Goal: Information Seeking & Learning: Learn about a topic

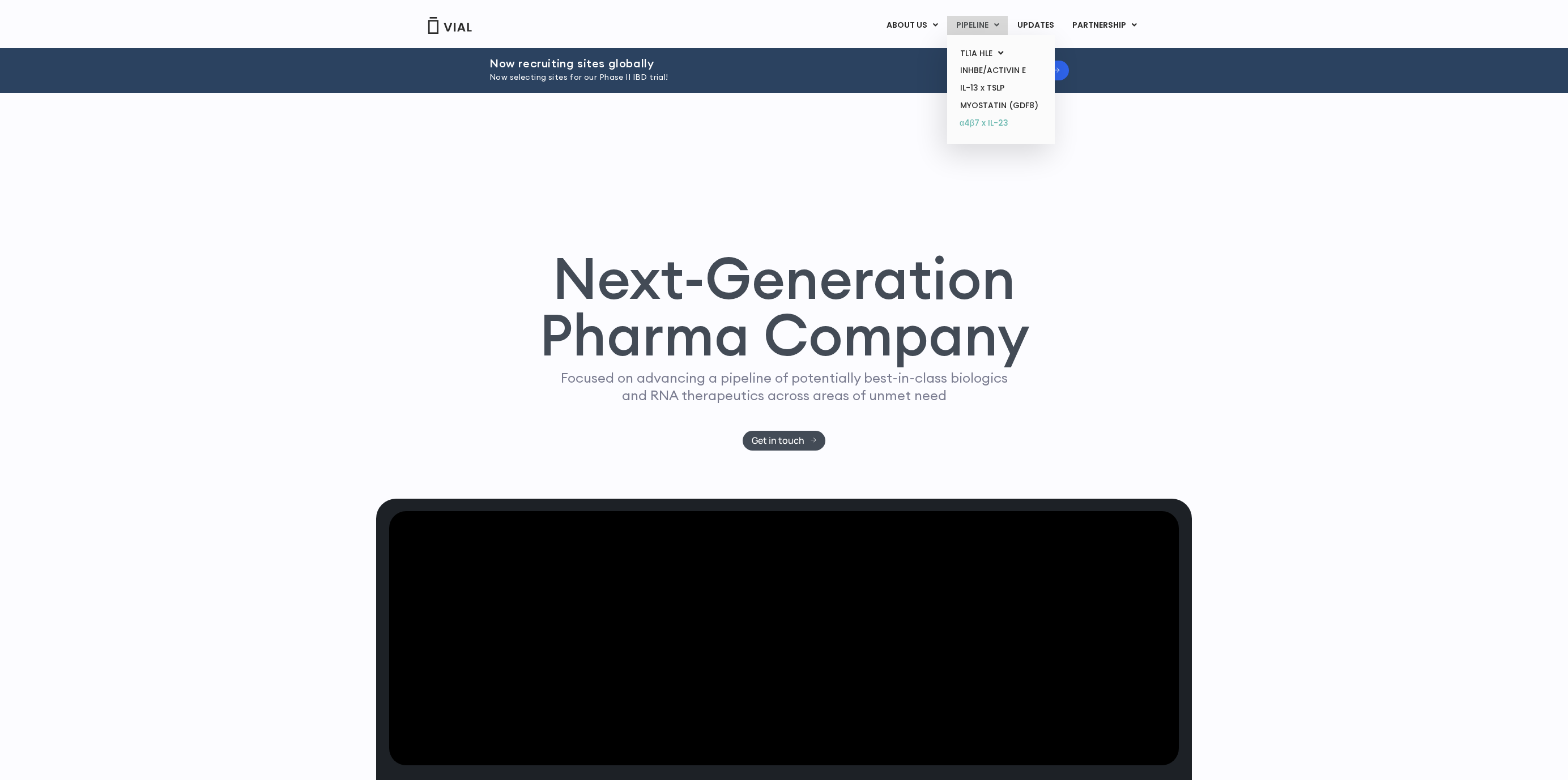
click at [991, 120] on link "α4β7 x IL-23" at bounding box center [1000, 124] width 99 height 18
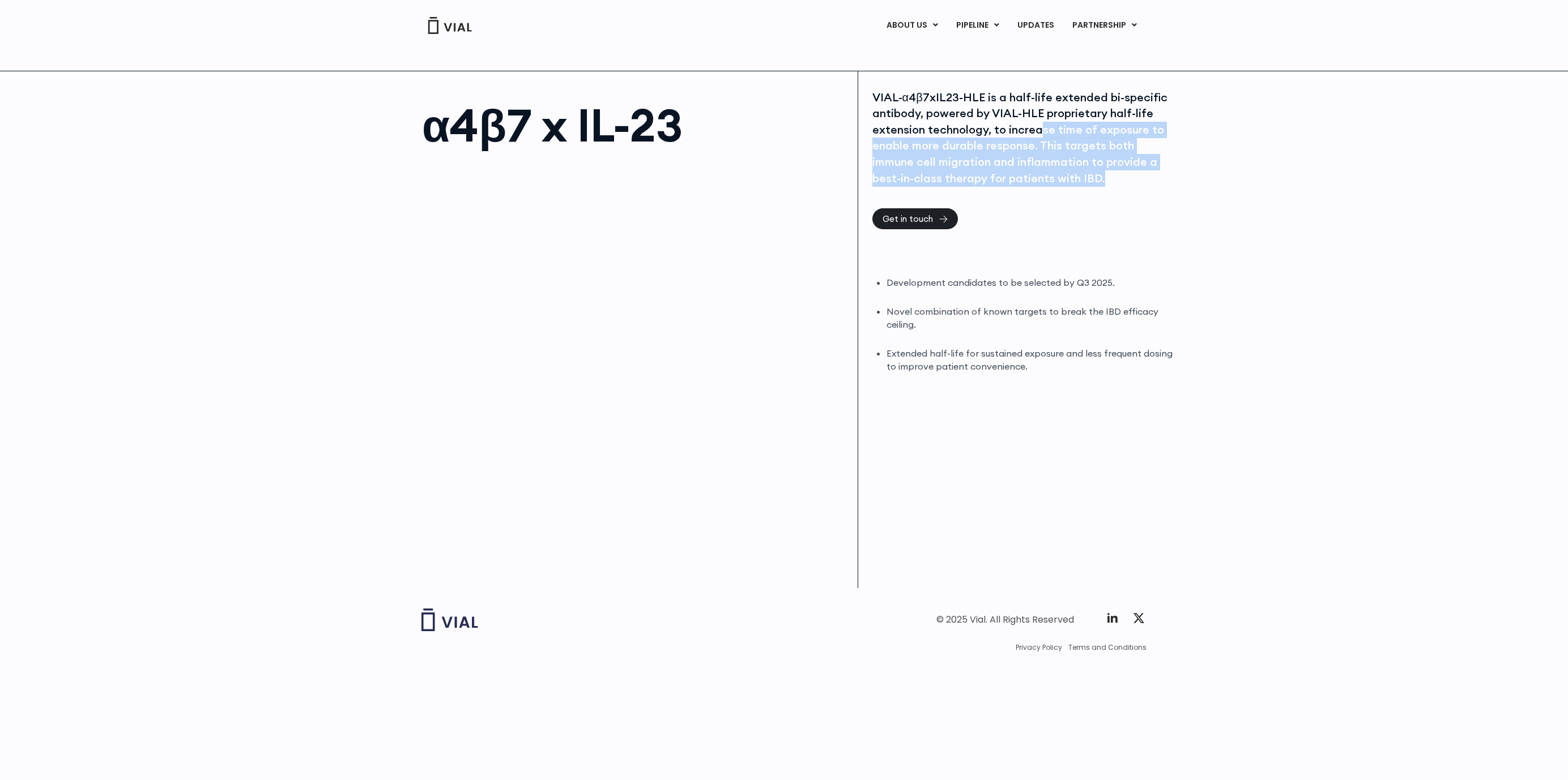
drag, startPoint x: 0, startPoint y: 0, endPoint x: 1100, endPoint y: 173, distance: 1113.5
click at [1100, 173] on div "VIAL-α4β7xIL23-HLE is a half-life extended bi-specific antibody, powered by VIA…" at bounding box center [1023, 138] width 303 height 97
drag, startPoint x: 1100, startPoint y: 173, endPoint x: 1005, endPoint y: 126, distance: 106.0
click at [1005, 126] on div "VIAL-α4β7xIL23-HLE is a half-life extended bi-specific antibody, powered by VIA…" at bounding box center [1023, 138] width 303 height 97
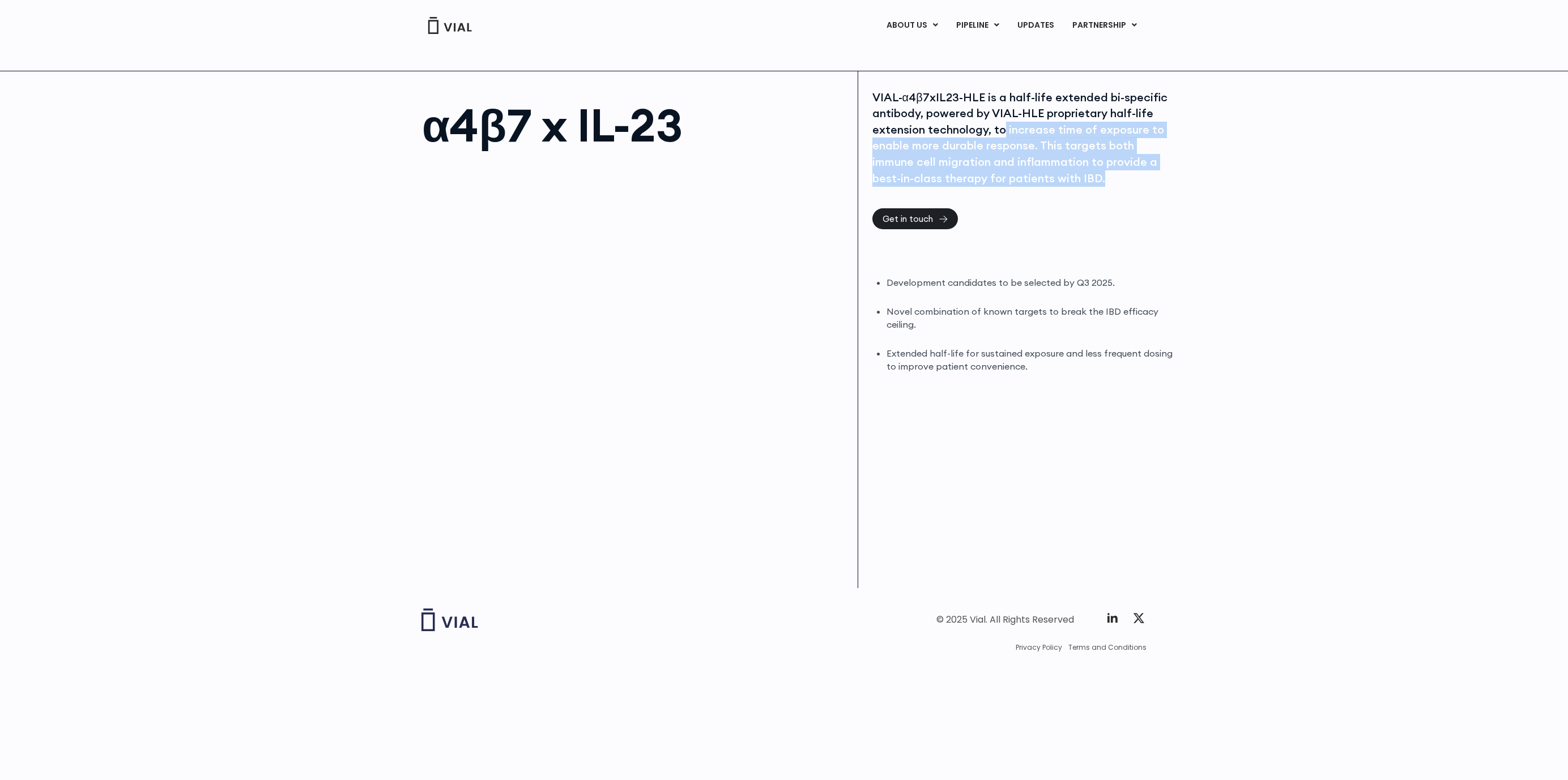
click at [1005, 126] on div "VIAL-α4β7xIL23-HLE is a half-life extended bi-specific antibody, powered by VIA…" at bounding box center [1023, 138] width 303 height 97
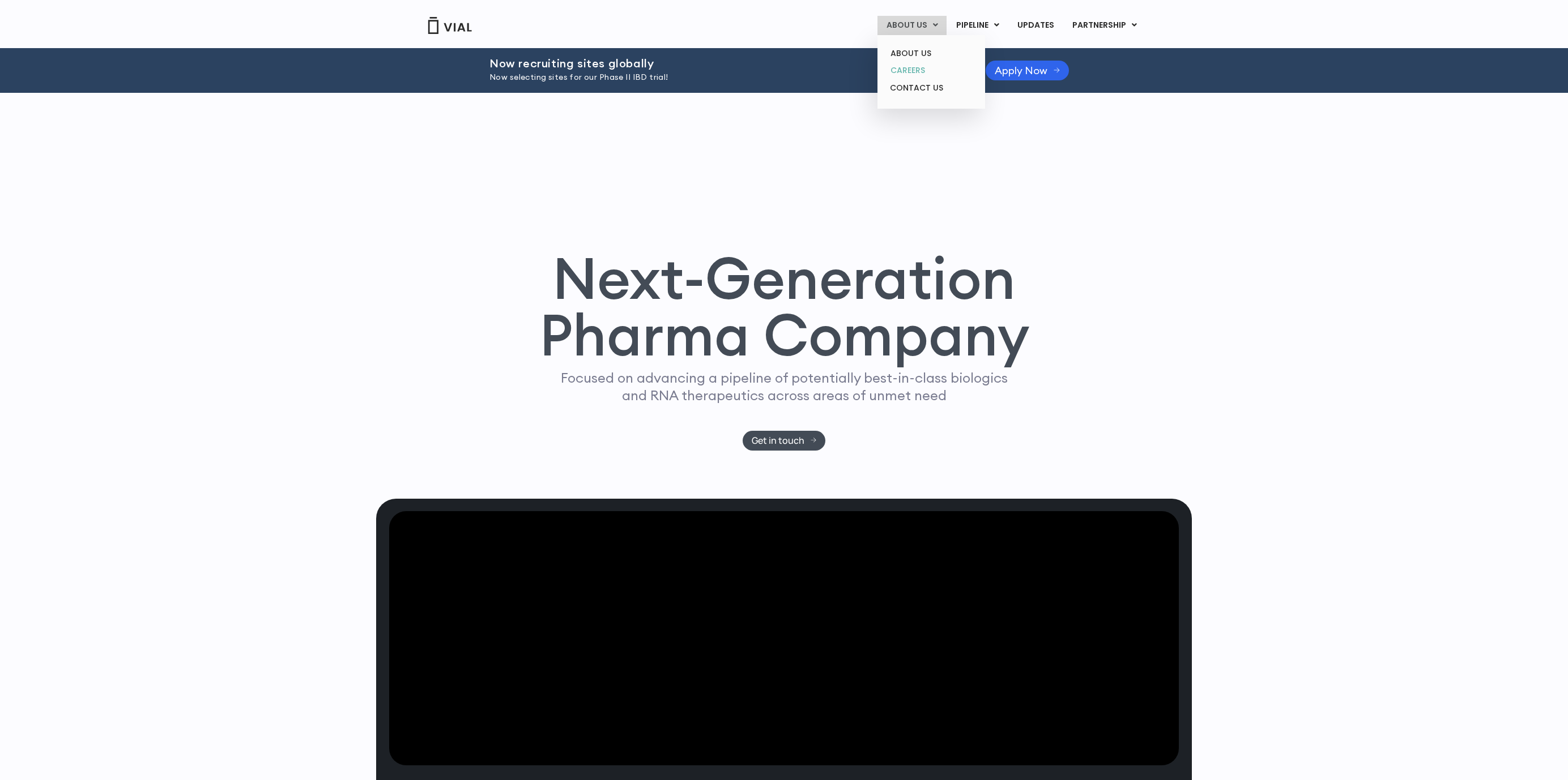
click at [915, 69] on link "CAREERS" at bounding box center [931, 70] width 99 height 18
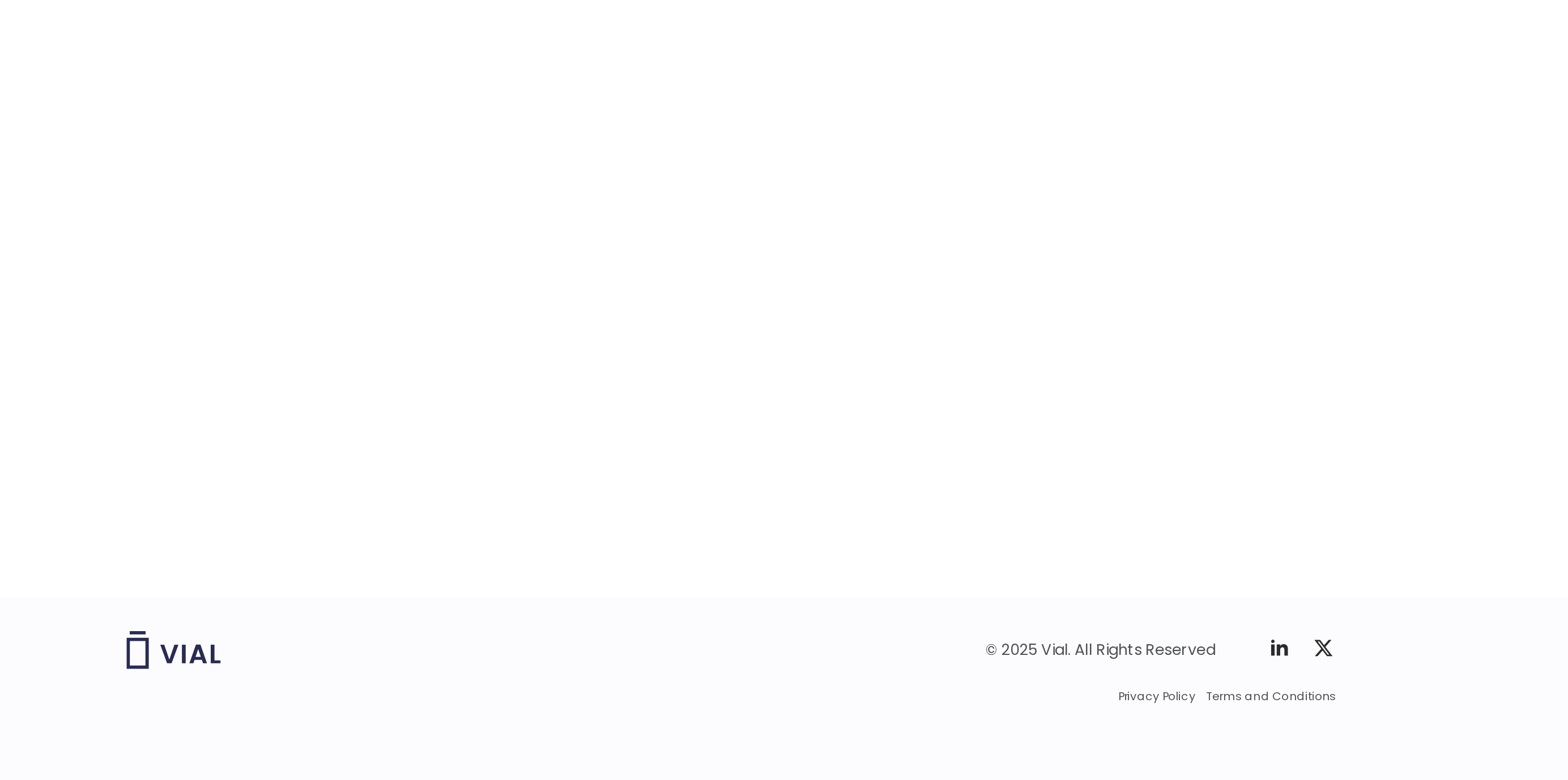
scroll to position [1439, 0]
